Goal: Task Accomplishment & Management: Manage account settings

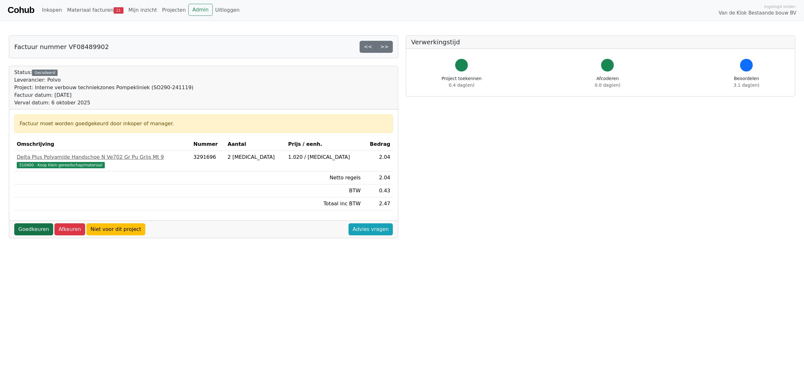
click at [32, 232] on link "Goedkeuren" at bounding box center [33, 229] width 39 height 12
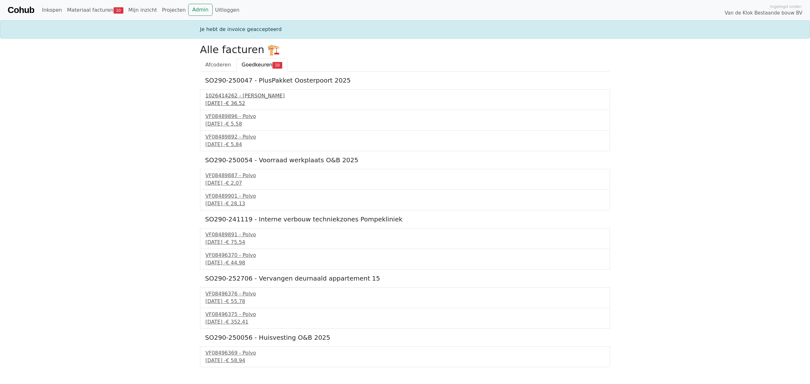
click at [231, 101] on div "14 september 2025 - € 36,52" at bounding box center [404, 104] width 399 height 8
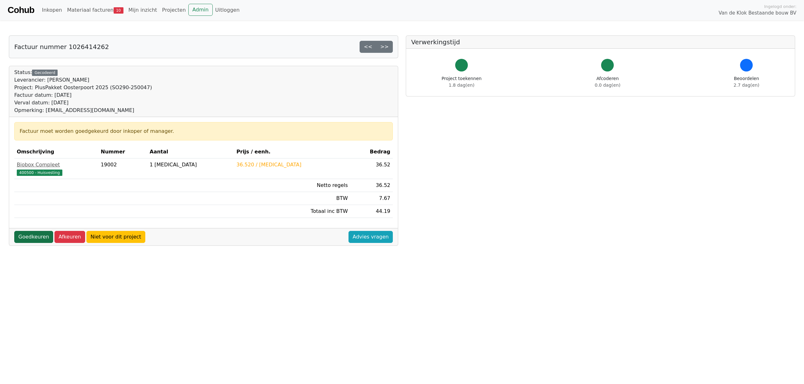
click at [34, 241] on link "Goedkeuren" at bounding box center [33, 237] width 39 height 12
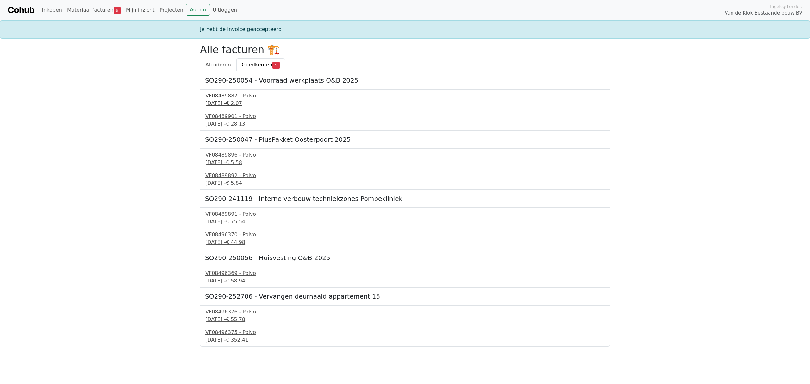
click at [227, 97] on div "VF08489887 - Polvo" at bounding box center [404, 96] width 399 height 8
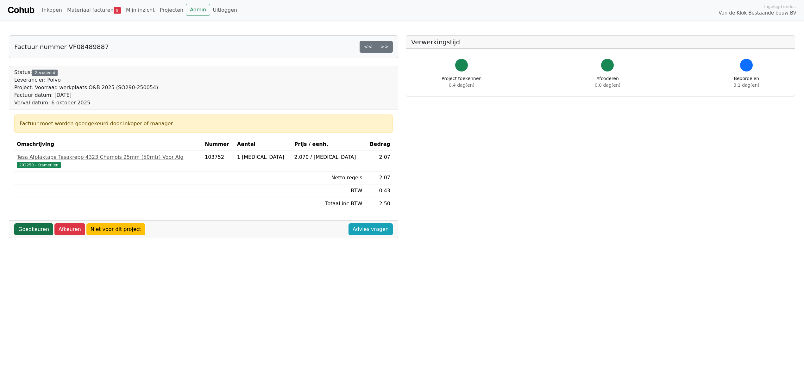
click at [29, 230] on link "Goedkeuren" at bounding box center [33, 229] width 39 height 12
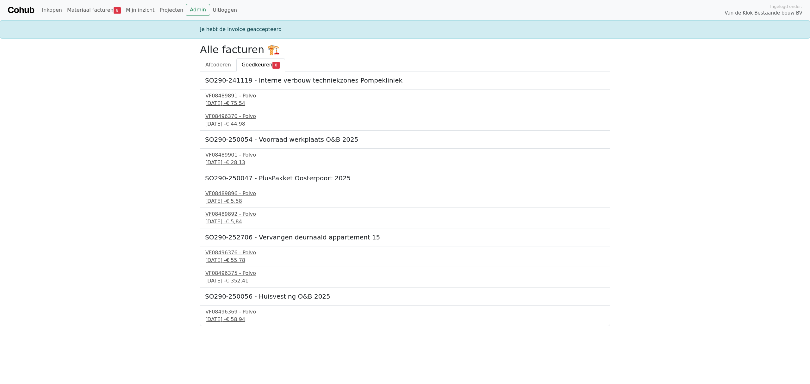
click at [213, 97] on div "VF08489891 - Polvo" at bounding box center [404, 96] width 399 height 8
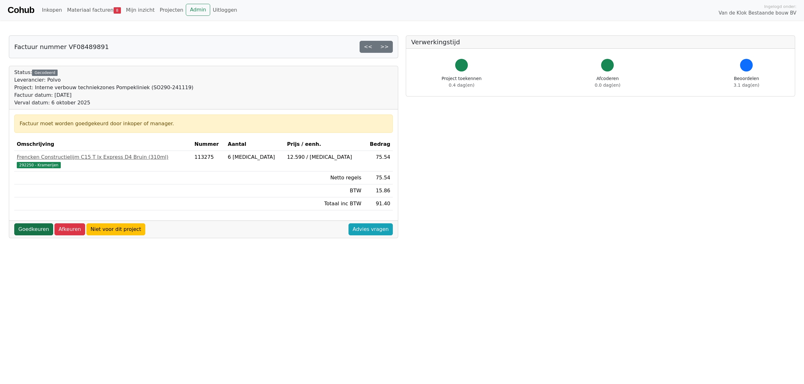
click at [29, 233] on link "Goedkeuren" at bounding box center [33, 229] width 39 height 12
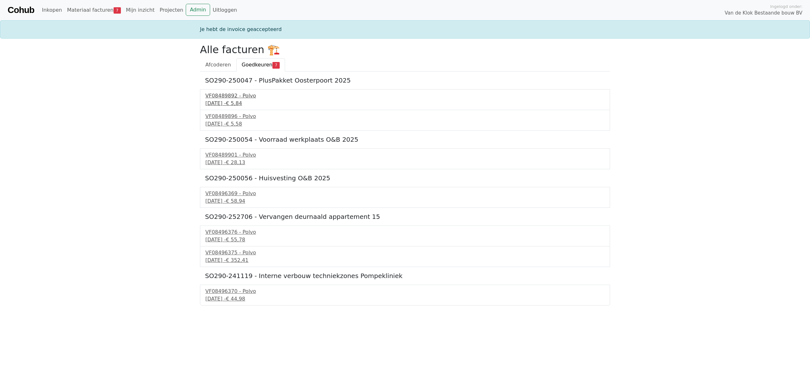
click at [226, 102] on div "[DATE] - € 5,84" at bounding box center [404, 104] width 399 height 8
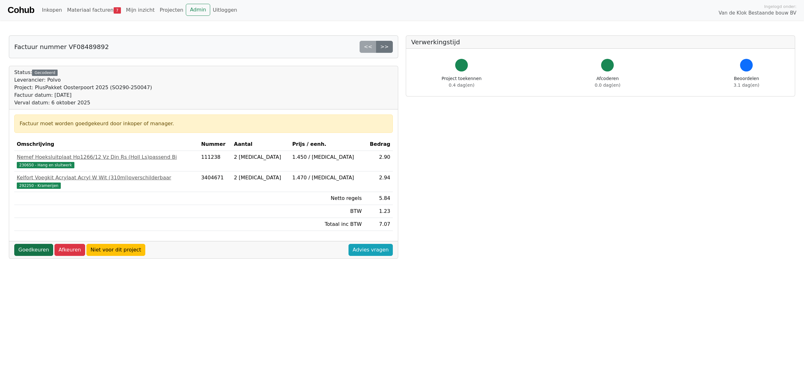
click at [28, 255] on link "Goedkeuren" at bounding box center [33, 250] width 39 height 12
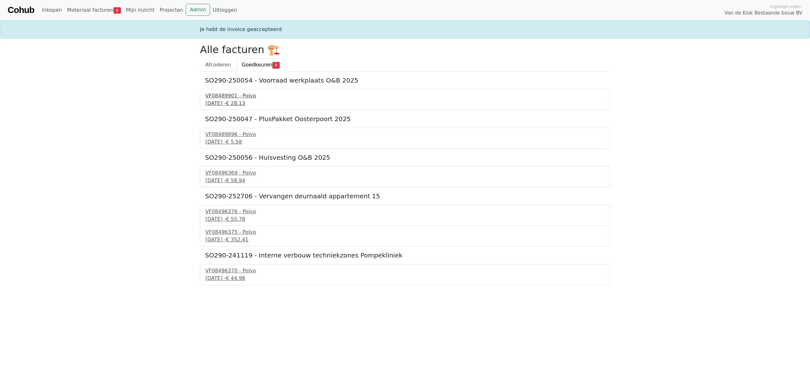
click at [232, 98] on div "VF08489901 - Polvo" at bounding box center [404, 96] width 399 height 8
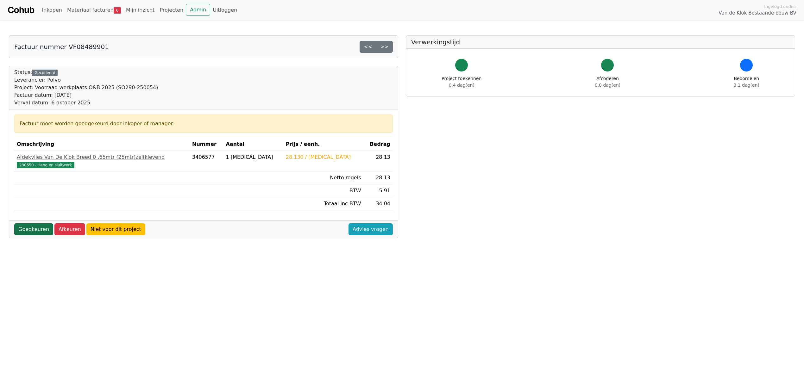
click at [34, 230] on link "Goedkeuren" at bounding box center [33, 229] width 39 height 12
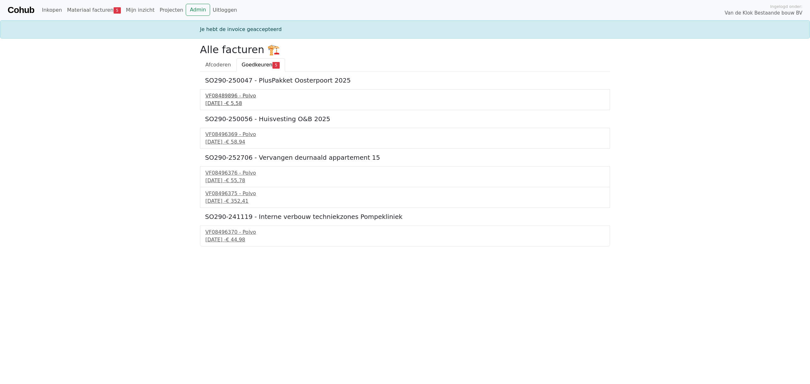
click at [222, 101] on div "[DATE] - € 5,58" at bounding box center [404, 104] width 399 height 8
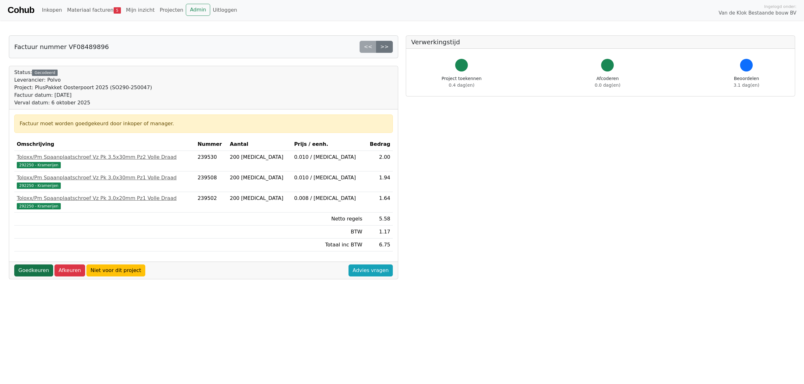
click at [28, 274] on link "Goedkeuren" at bounding box center [33, 271] width 39 height 12
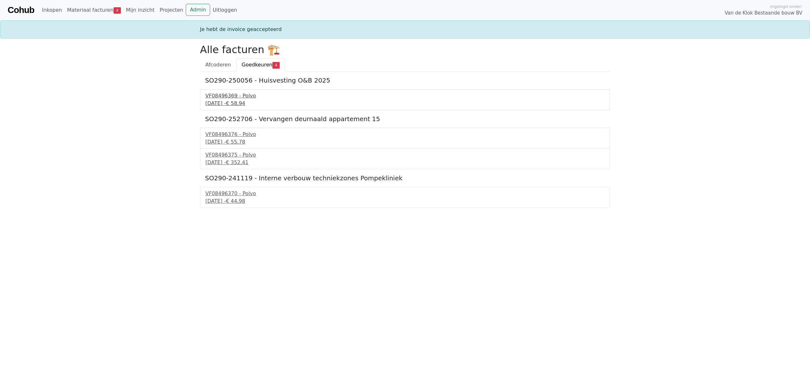
click at [217, 99] on div "VF08496369 - Polvo" at bounding box center [404, 96] width 399 height 8
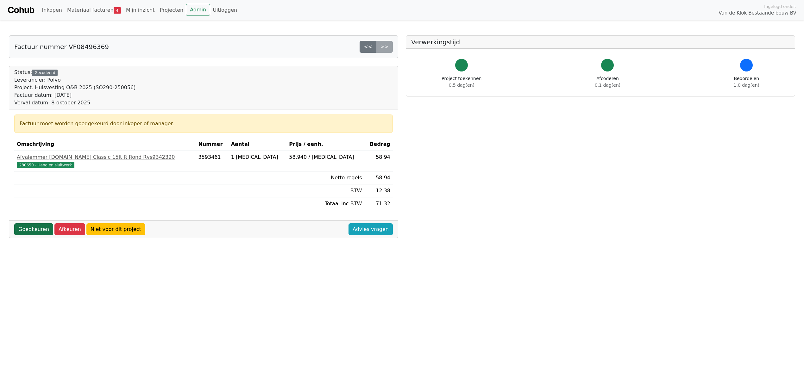
click at [30, 230] on link "Goedkeuren" at bounding box center [33, 229] width 39 height 12
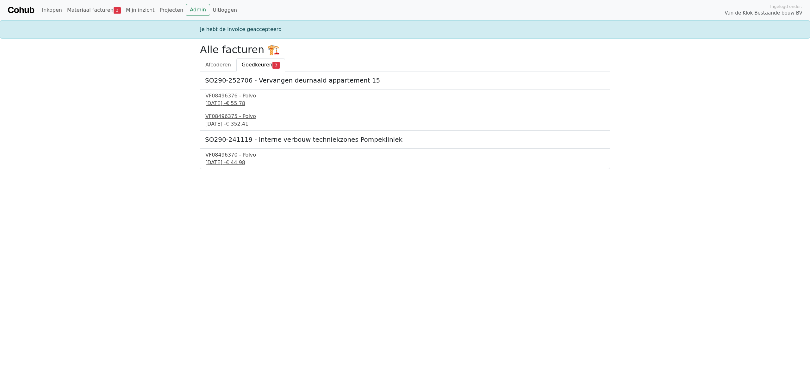
click at [221, 162] on div "17 september 2025 - € 44,98" at bounding box center [404, 163] width 399 height 8
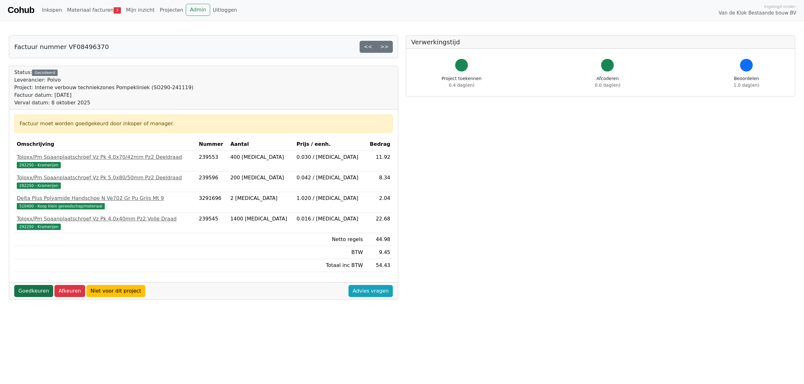
click at [24, 292] on link "Goedkeuren" at bounding box center [33, 291] width 39 height 12
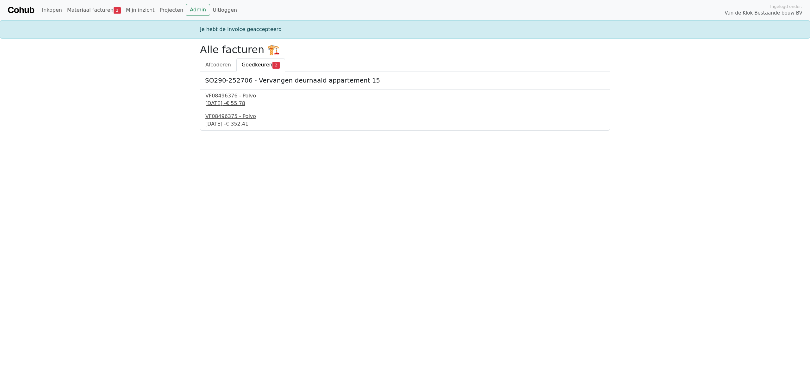
click at [225, 98] on div "VF08496376 - Polvo" at bounding box center [404, 96] width 399 height 8
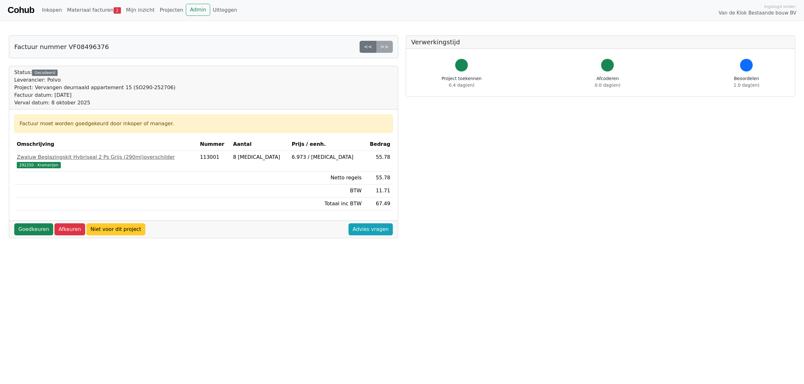
click at [115, 232] on link "Niet voor dit project" at bounding box center [115, 229] width 59 height 12
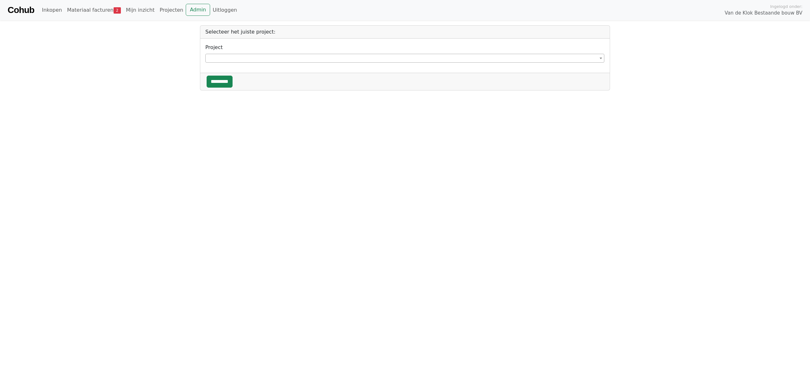
click at [293, 61] on span at bounding box center [404, 58] width 399 height 9
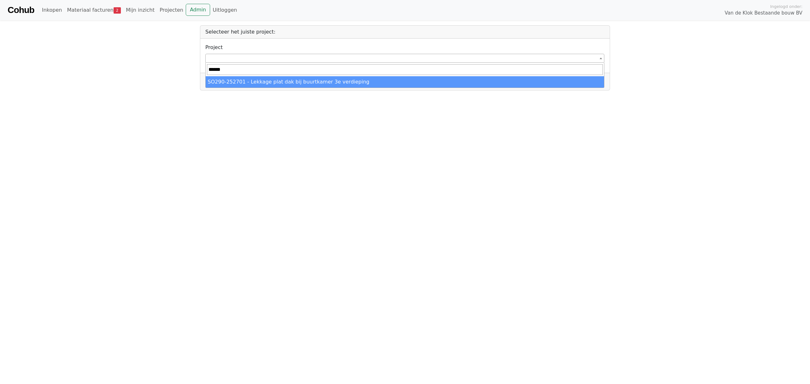
type input "******"
select select "******"
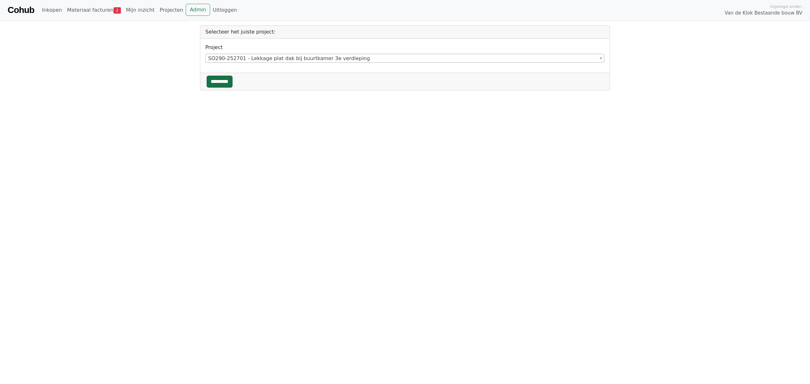
click at [225, 80] on input "*********" at bounding box center [220, 82] width 26 height 12
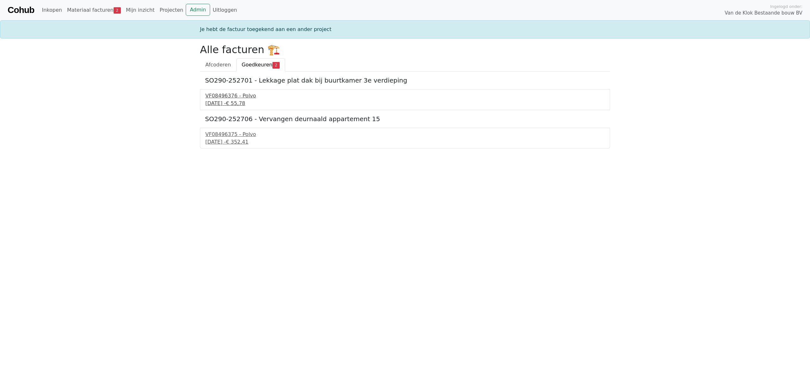
click at [232, 99] on div "VF08496376 - Polvo" at bounding box center [404, 96] width 399 height 8
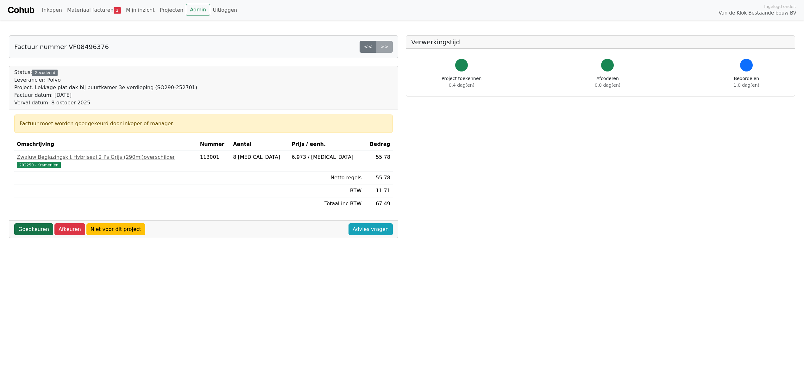
click at [27, 232] on link "Goedkeuren" at bounding box center [33, 229] width 39 height 12
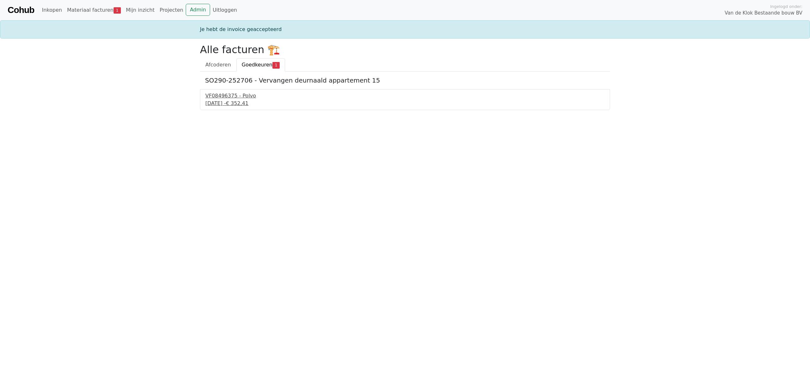
click at [223, 98] on div "VF08496375 - Polvo" at bounding box center [404, 96] width 399 height 8
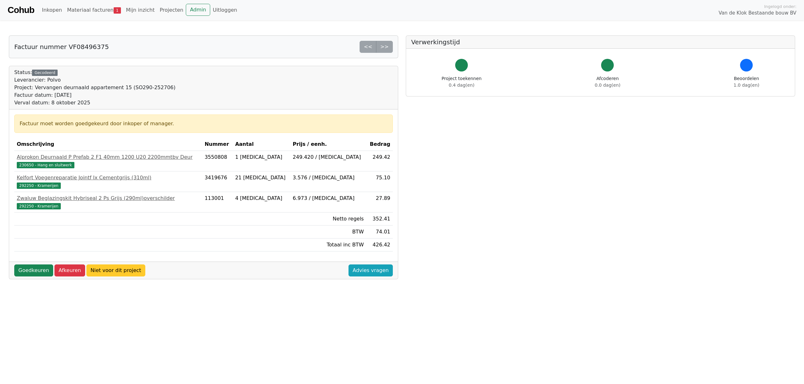
click at [102, 271] on link "Niet voor dit project" at bounding box center [115, 271] width 59 height 12
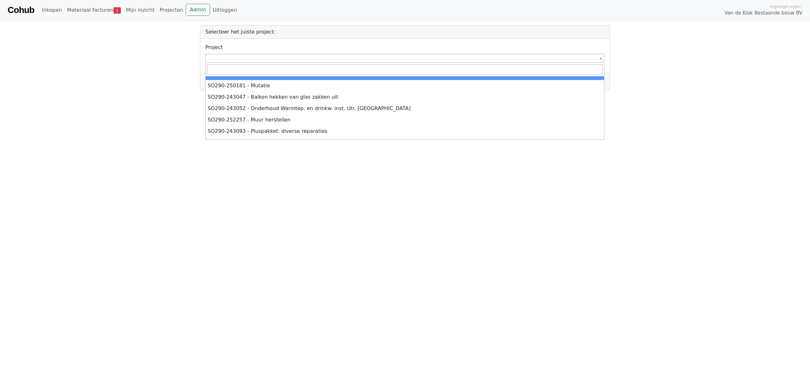
click at [251, 58] on span at bounding box center [404, 58] width 399 height 9
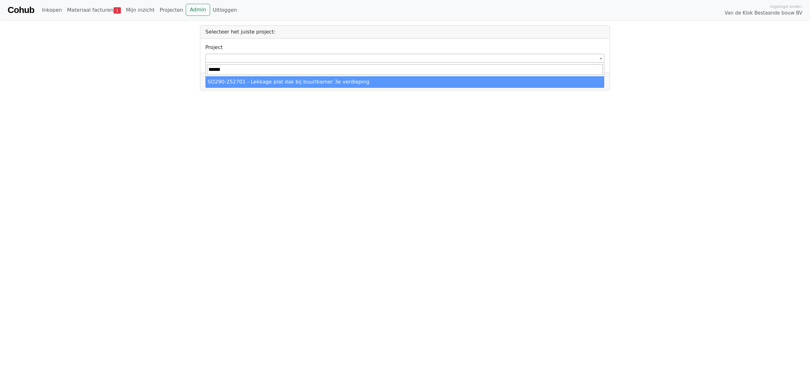
type input "******"
select select "******"
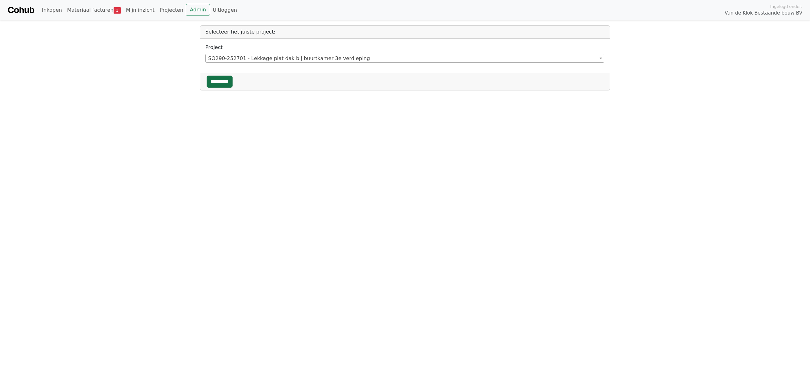
click at [222, 83] on input "*********" at bounding box center [220, 82] width 26 height 12
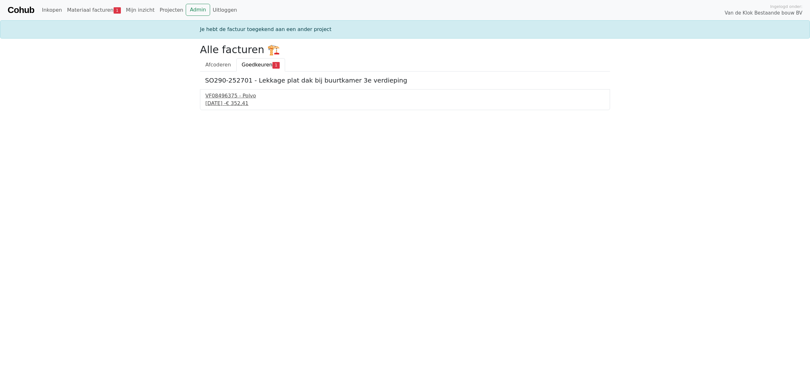
click at [236, 106] on div "17 september 2025 - € 352,41" at bounding box center [404, 104] width 399 height 8
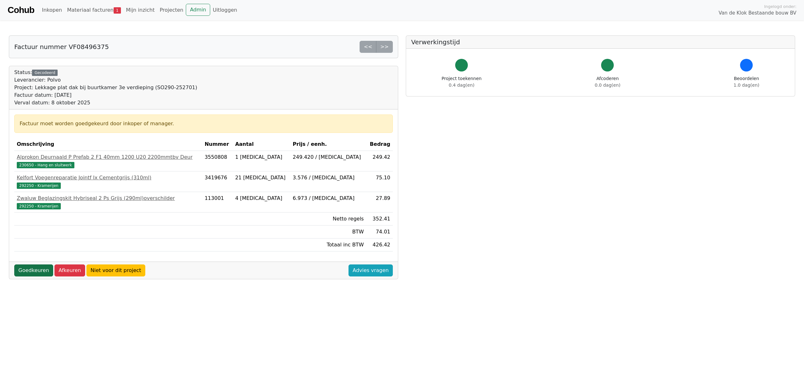
click at [42, 273] on link "Goedkeuren" at bounding box center [33, 271] width 39 height 12
